Goal: Task Accomplishment & Management: Manage account settings

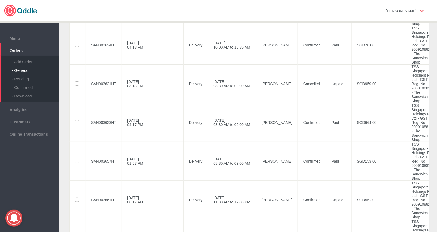
scroll to position [128, 0]
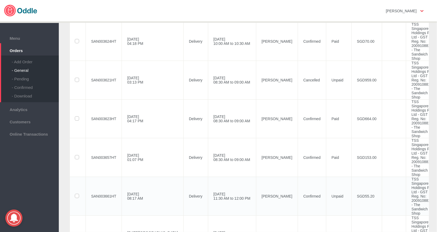
click at [208, 177] on td "04 Sep 2025, Thu 11:30 AM to 12:00 PM" at bounding box center [232, 196] width 48 height 39
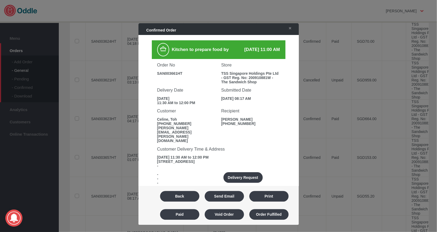
click at [75, 152] on div at bounding box center [218, 116] width 437 height 232
click at [78, 151] on div at bounding box center [218, 116] width 437 height 232
click at [293, 30] on link "✕" at bounding box center [288, 29] width 11 height 10
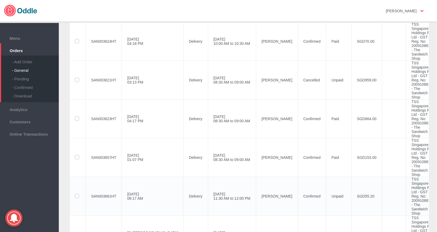
click at [78, 194] on label at bounding box center [77, 196] width 5 height 4
click at [0, 0] on input "checkbox" at bounding box center [0, 0] width 0 height 0
click at [256, 177] on td "[PERSON_NAME]" at bounding box center [277, 196] width 42 height 39
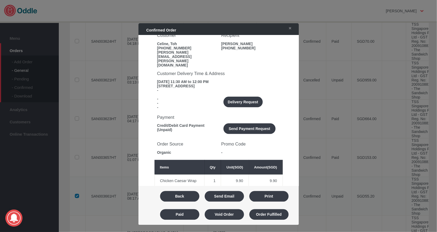
scroll to position [72, 0]
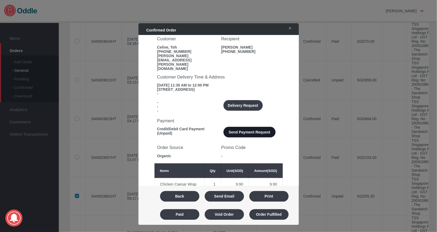
click at [265, 127] on button "Send Payment Request" at bounding box center [249, 132] width 52 height 11
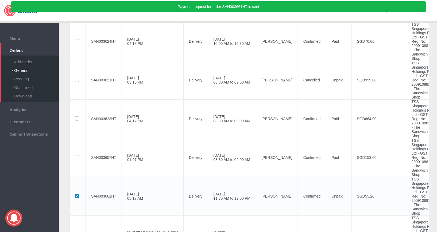
click at [145, 177] on td "02 Sep 2025, Tue 08:17 AM" at bounding box center [153, 196] width 62 height 39
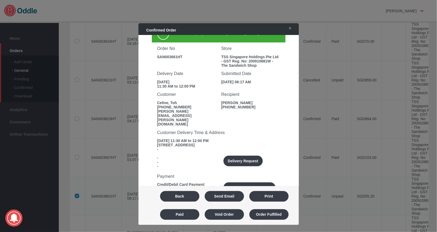
scroll to position [0, 0]
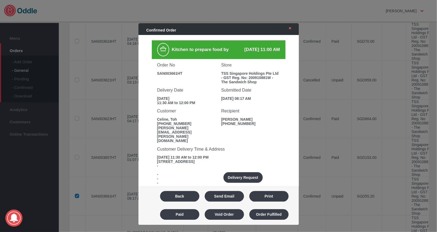
click at [293, 30] on link "✕" at bounding box center [288, 29] width 11 height 10
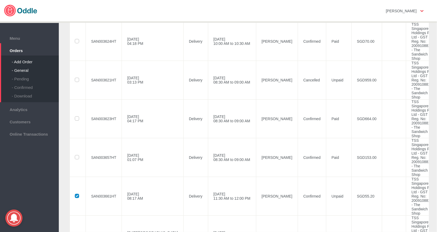
click at [18, 61] on div "- Add Order" at bounding box center [35, 60] width 47 height 9
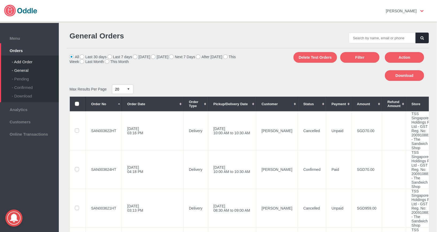
click at [14, 62] on div "- Add Order" at bounding box center [35, 60] width 47 height 9
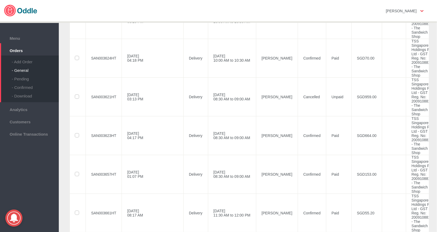
scroll to position [112, 0]
click at [80, 210] on label at bounding box center [77, 212] width 5 height 4
click at [0, 0] on input "checkbox" at bounding box center [0, 0] width 0 height 0
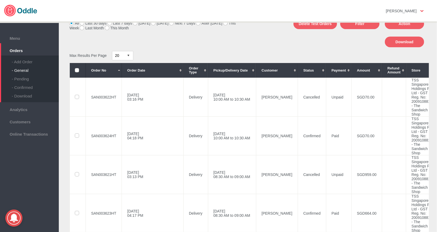
scroll to position [0, 0]
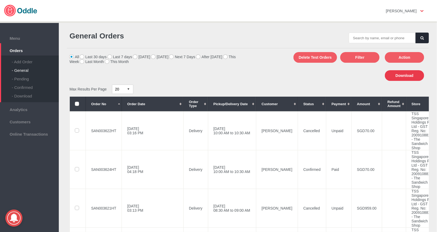
click at [404, 77] on button "Download" at bounding box center [404, 75] width 39 height 11
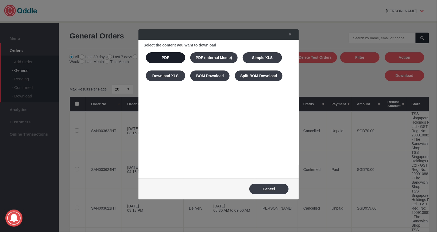
click at [161, 55] on button "PDF" at bounding box center [165, 57] width 39 height 11
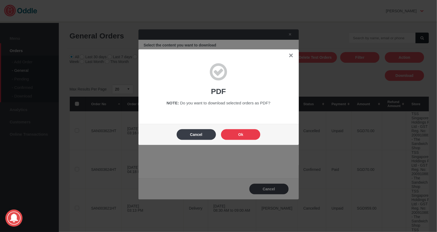
click at [240, 131] on button "Ok" at bounding box center [240, 134] width 39 height 11
